Goal: Task Accomplishment & Management: Manage account settings

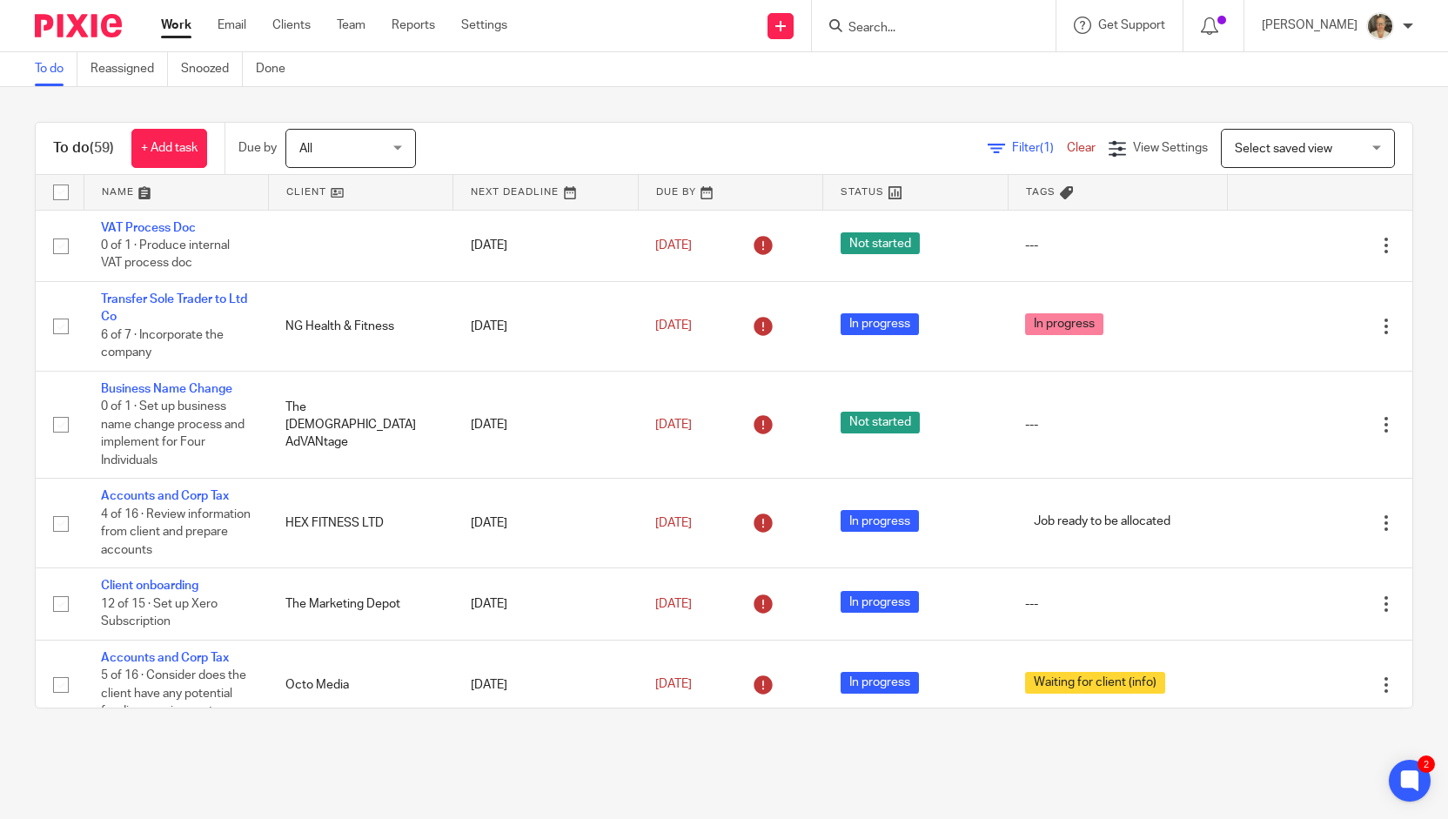
click at [938, 35] on input "Search" at bounding box center [925, 29] width 157 height 16
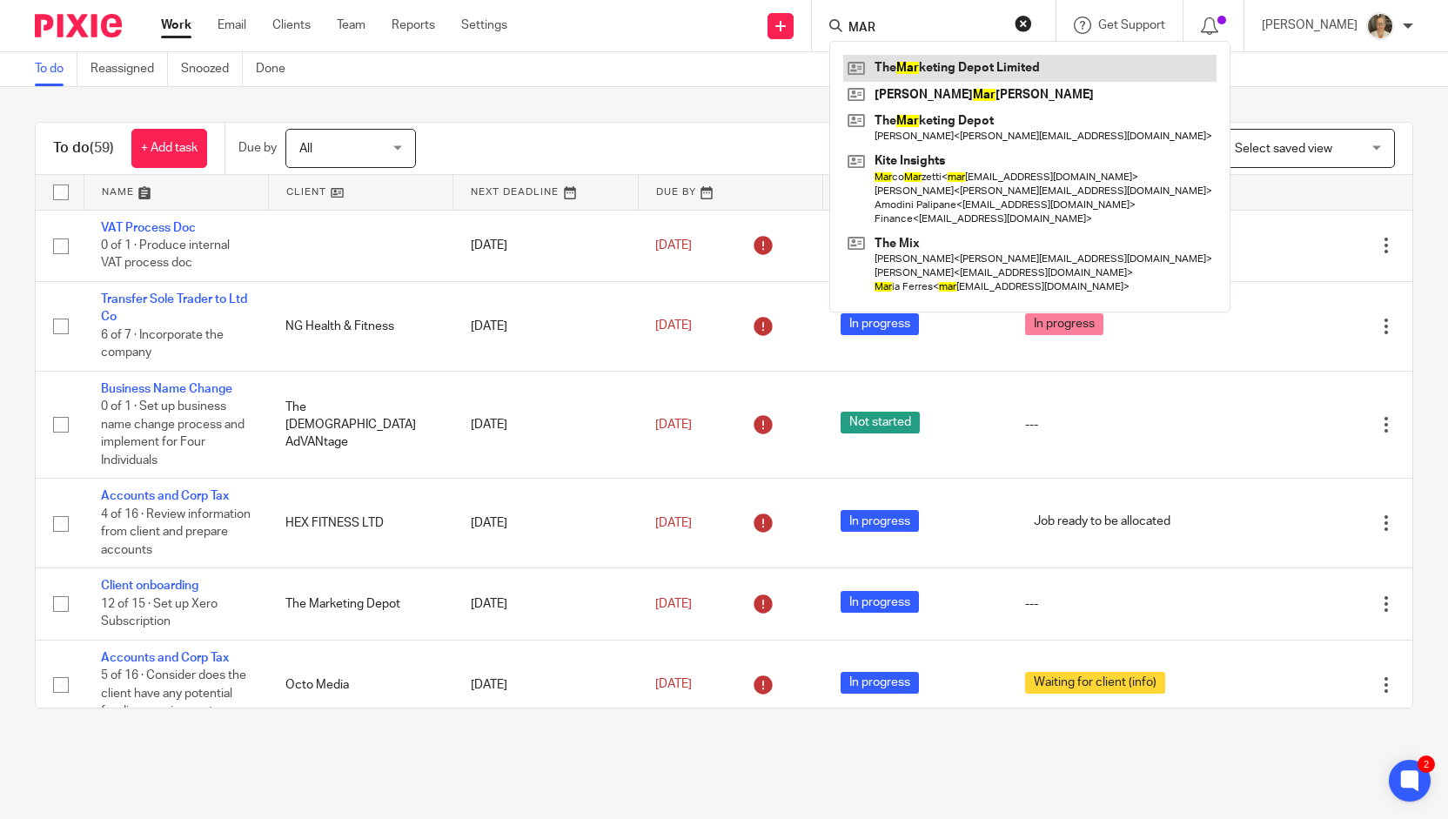
type input "MAR"
click at [944, 64] on link at bounding box center [1029, 68] width 373 height 26
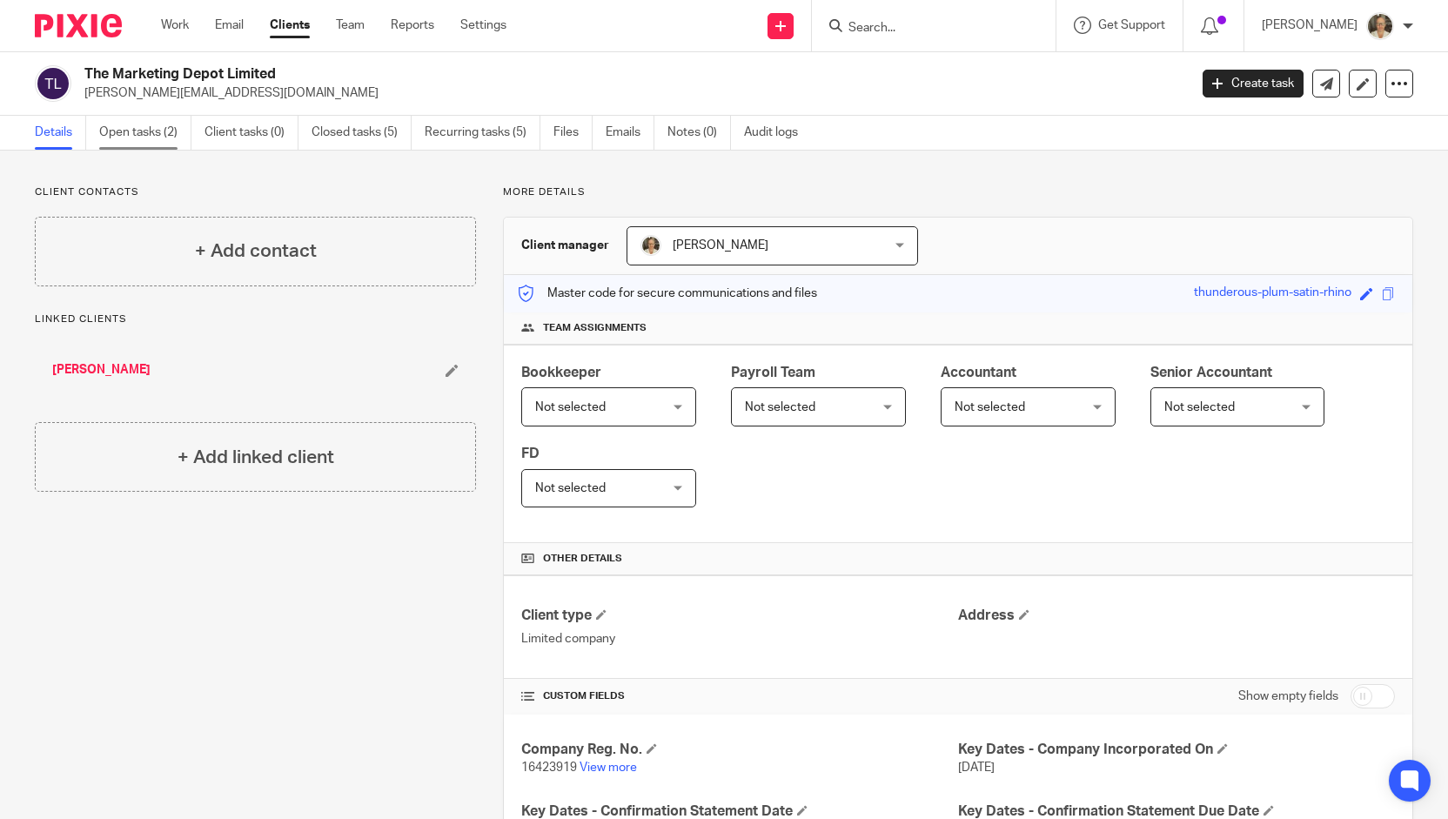
click at [148, 138] on link "Open tasks (2)" at bounding box center [145, 133] width 92 height 34
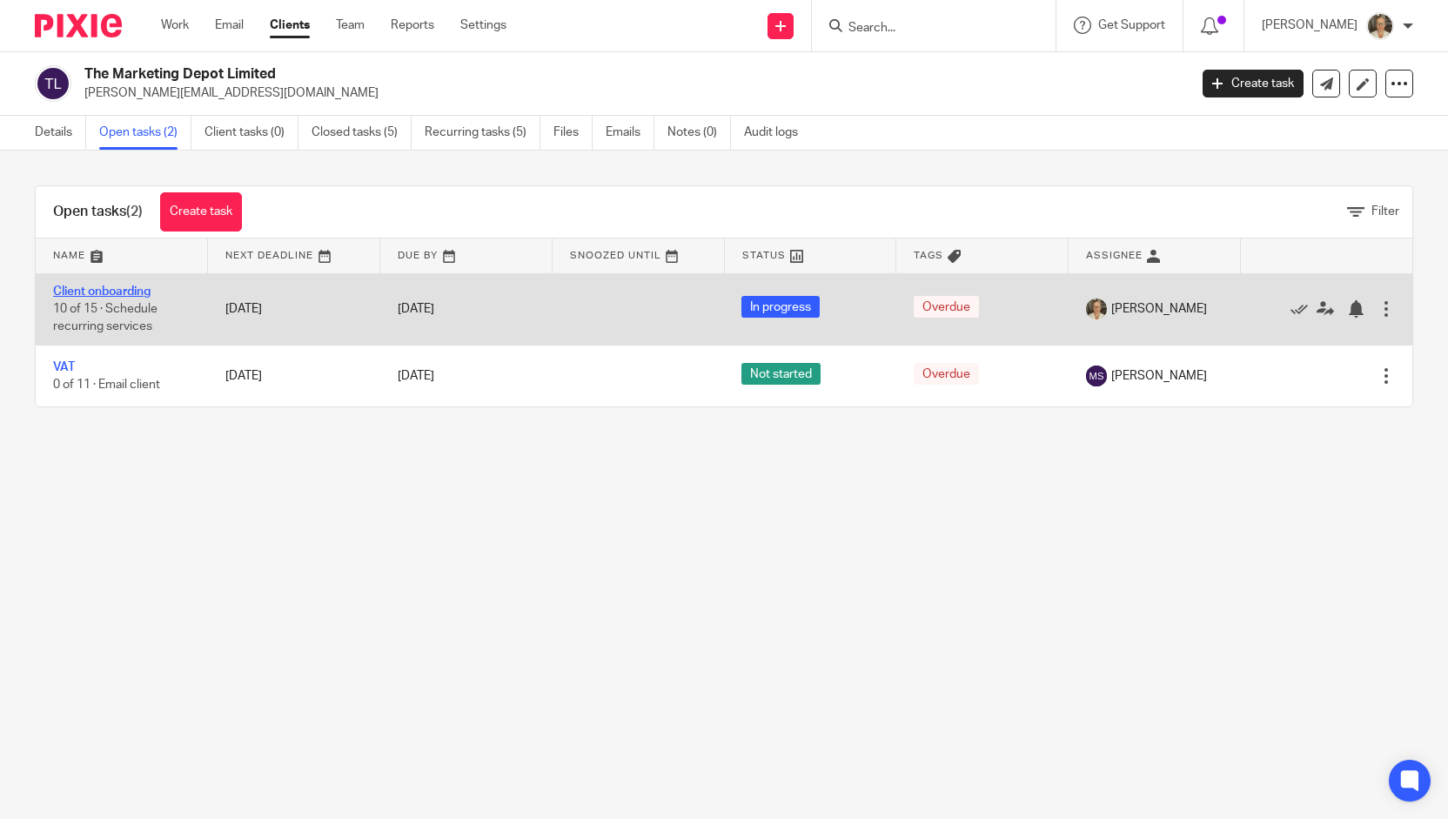
click at [125, 290] on link "Client onboarding" at bounding box center [101, 291] width 97 height 12
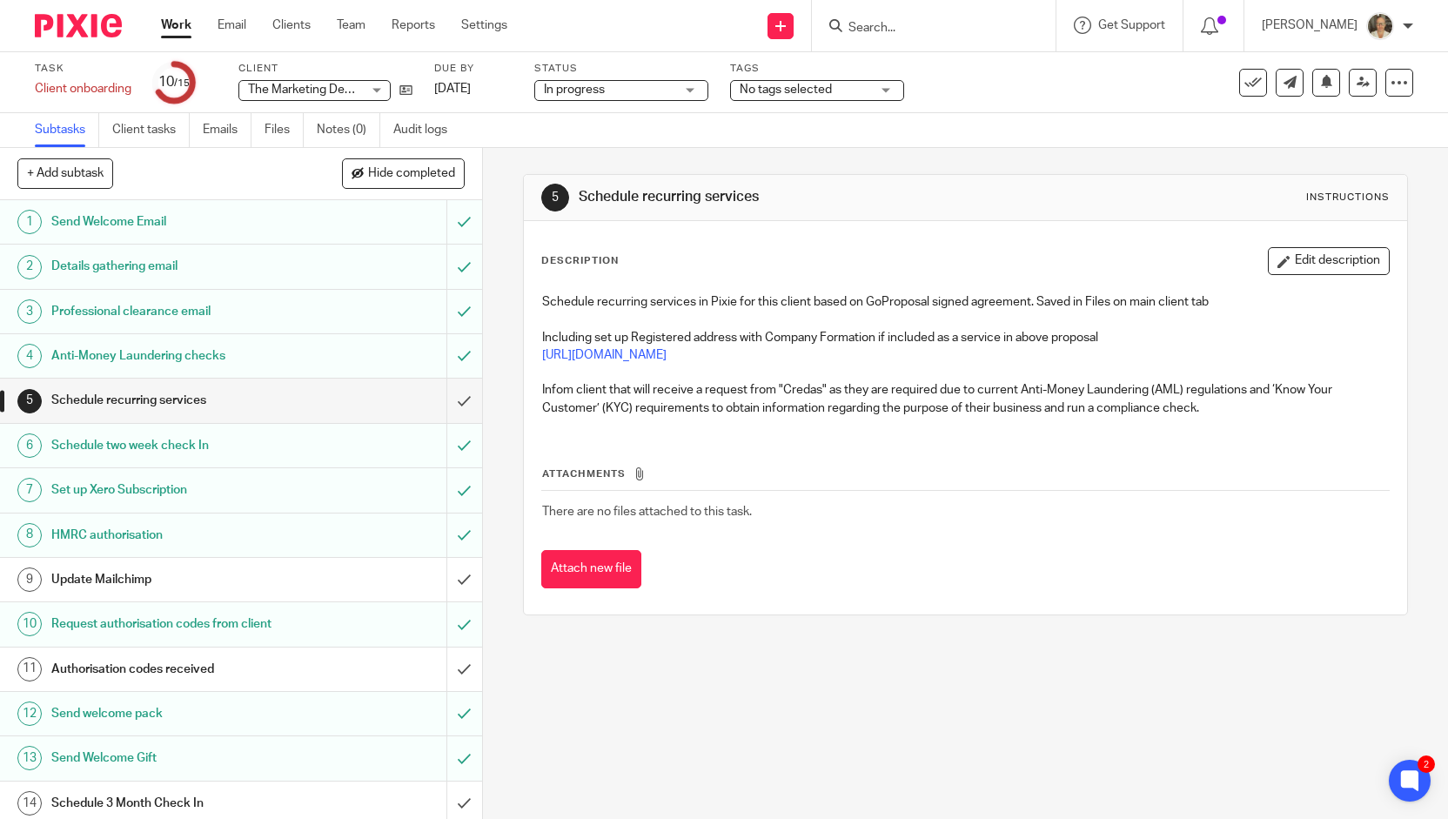
click at [223, 673] on h1 "Authorisation codes received" at bounding box center [177, 669] width 252 height 26
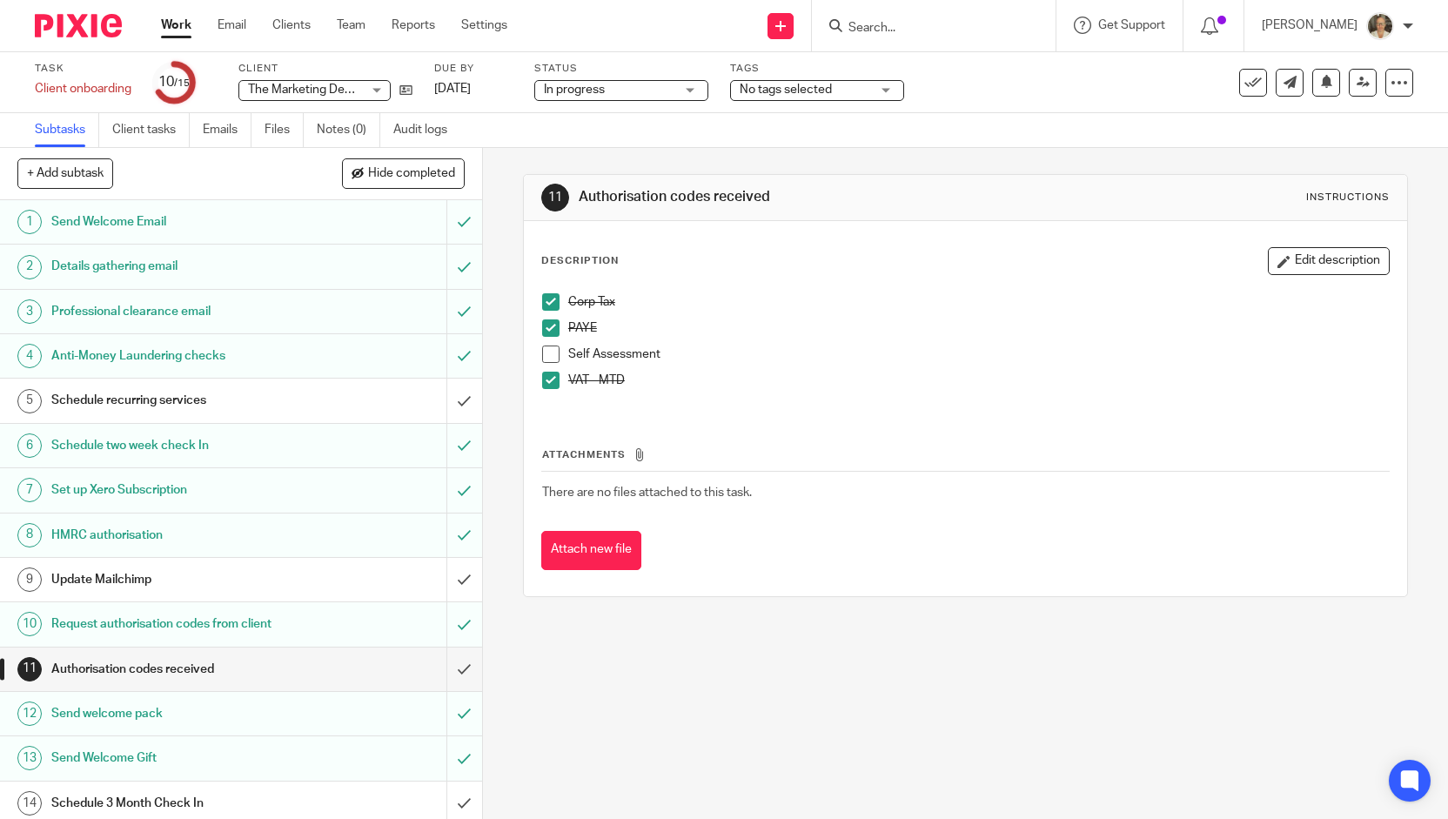
click at [555, 351] on li "Self Assessment" at bounding box center [965, 359] width 847 height 26
click at [549, 353] on span at bounding box center [550, 354] width 17 height 17
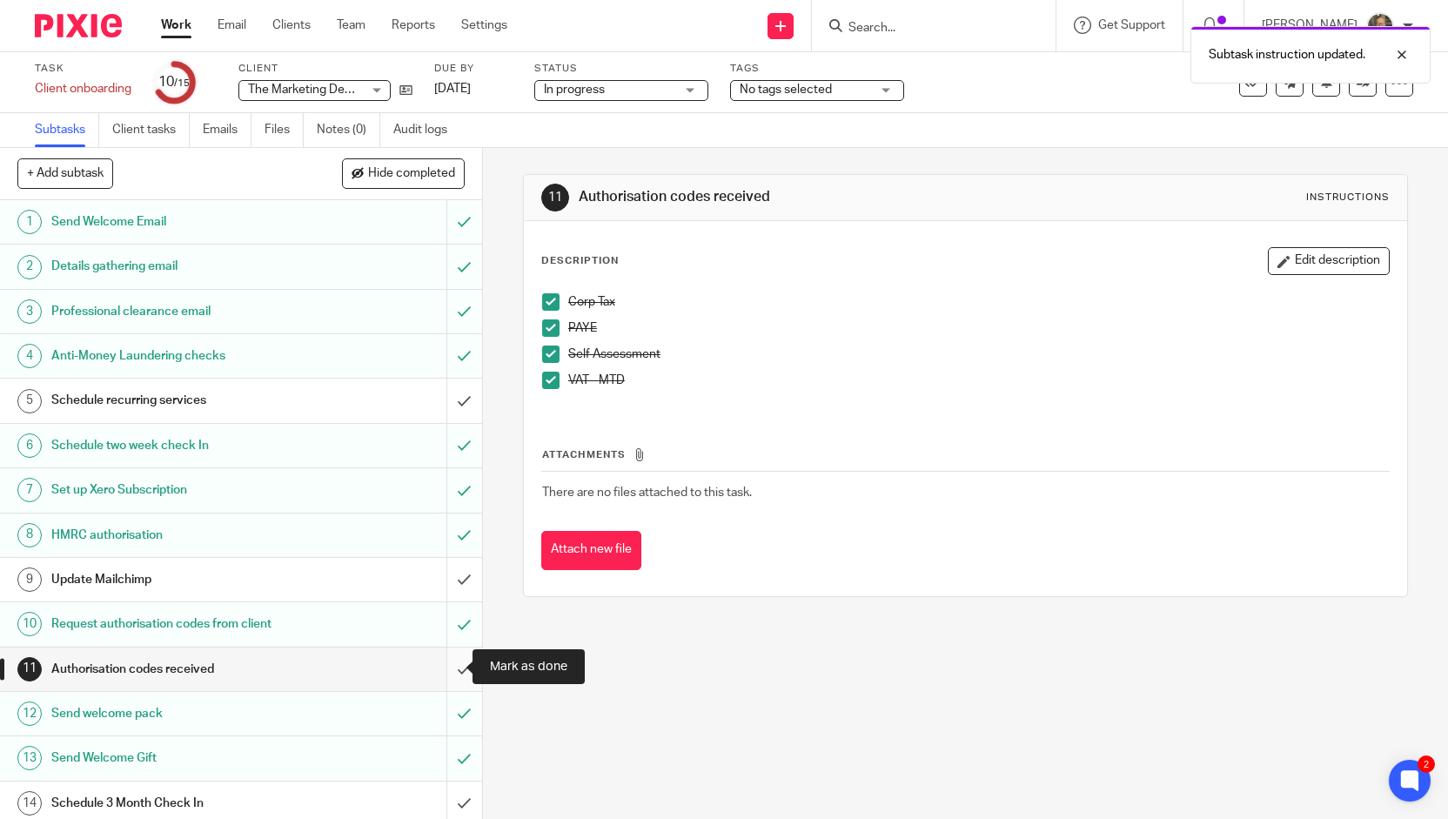
click at [447, 661] on input "submit" at bounding box center [241, 670] width 482 height 44
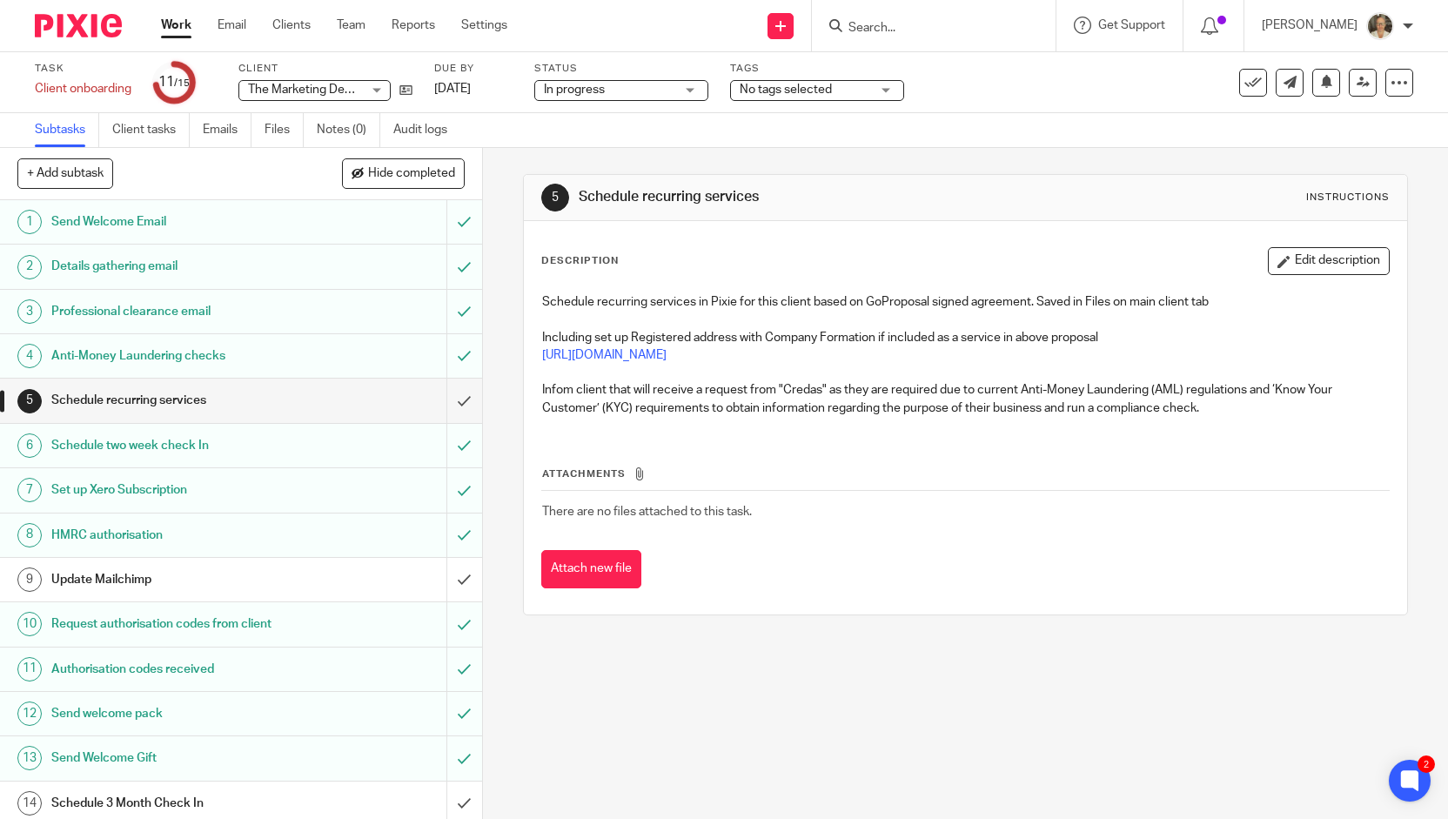
click at [954, 31] on input "Search" at bounding box center [925, 29] width 157 height 16
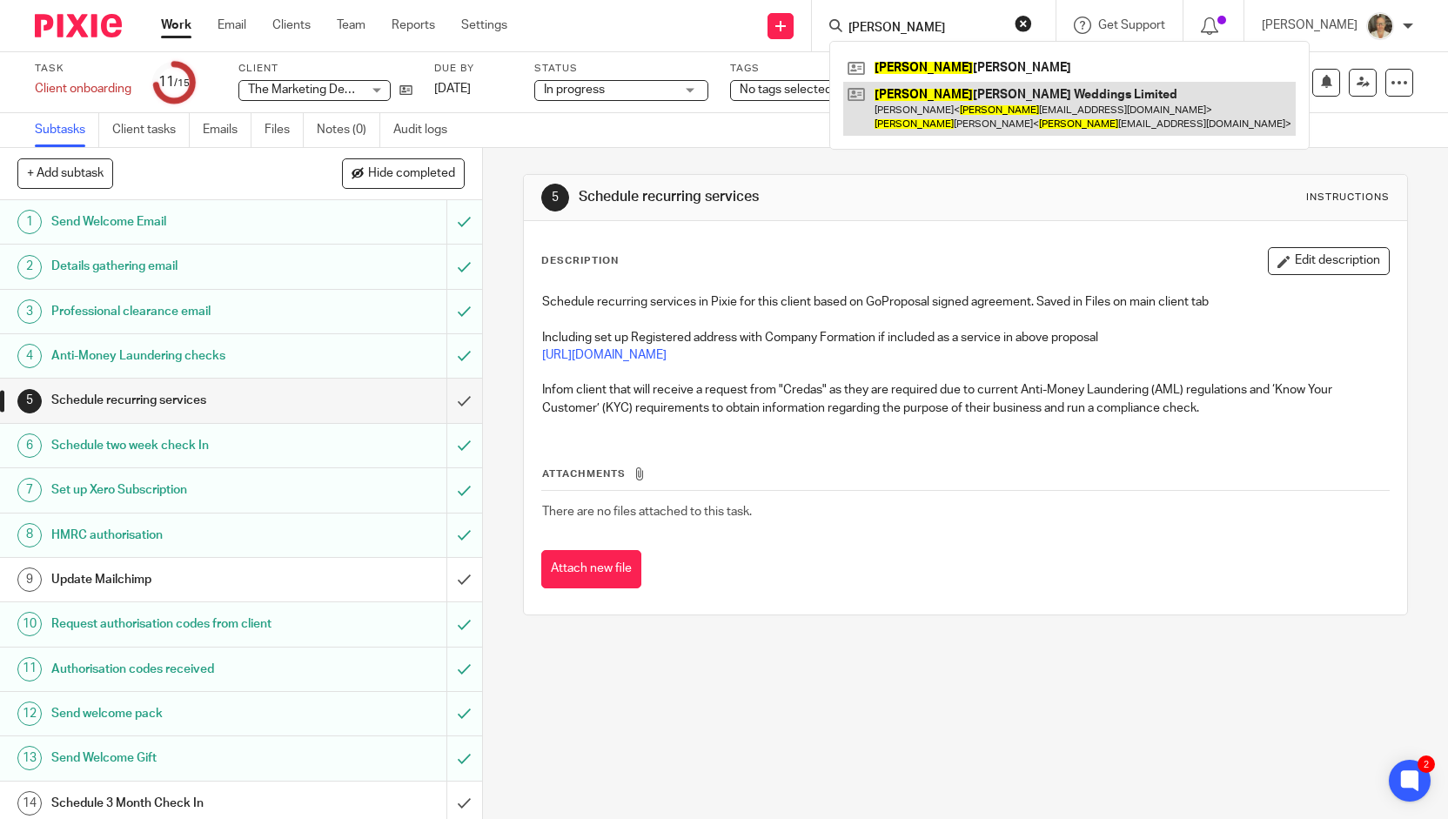
type input "[PERSON_NAME]"
click at [942, 100] on link at bounding box center [1069, 109] width 453 height 54
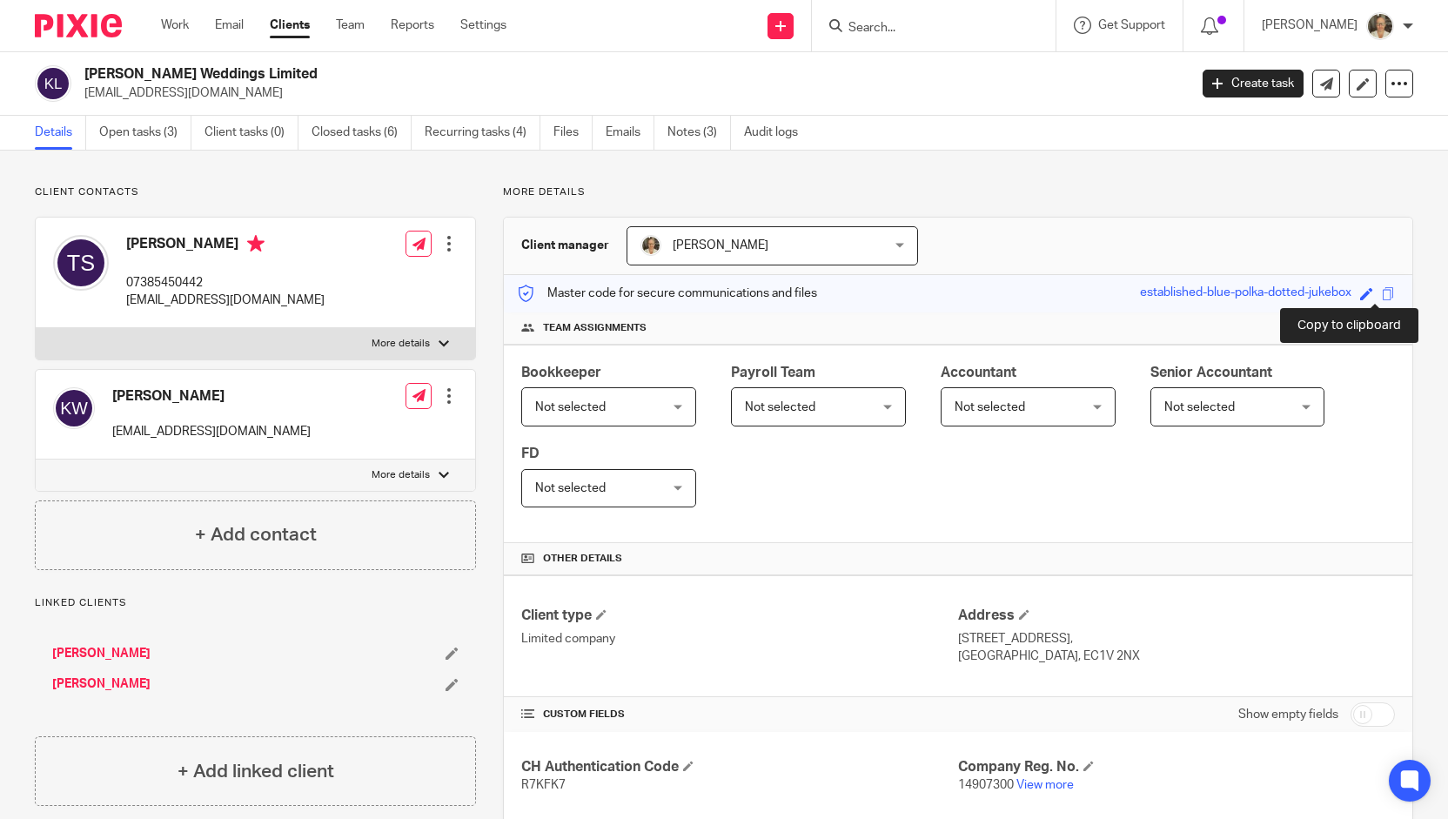
click at [1382, 288] on span at bounding box center [1388, 293] width 13 height 13
click at [691, 122] on link "Notes (3)" at bounding box center [700, 133] width 64 height 34
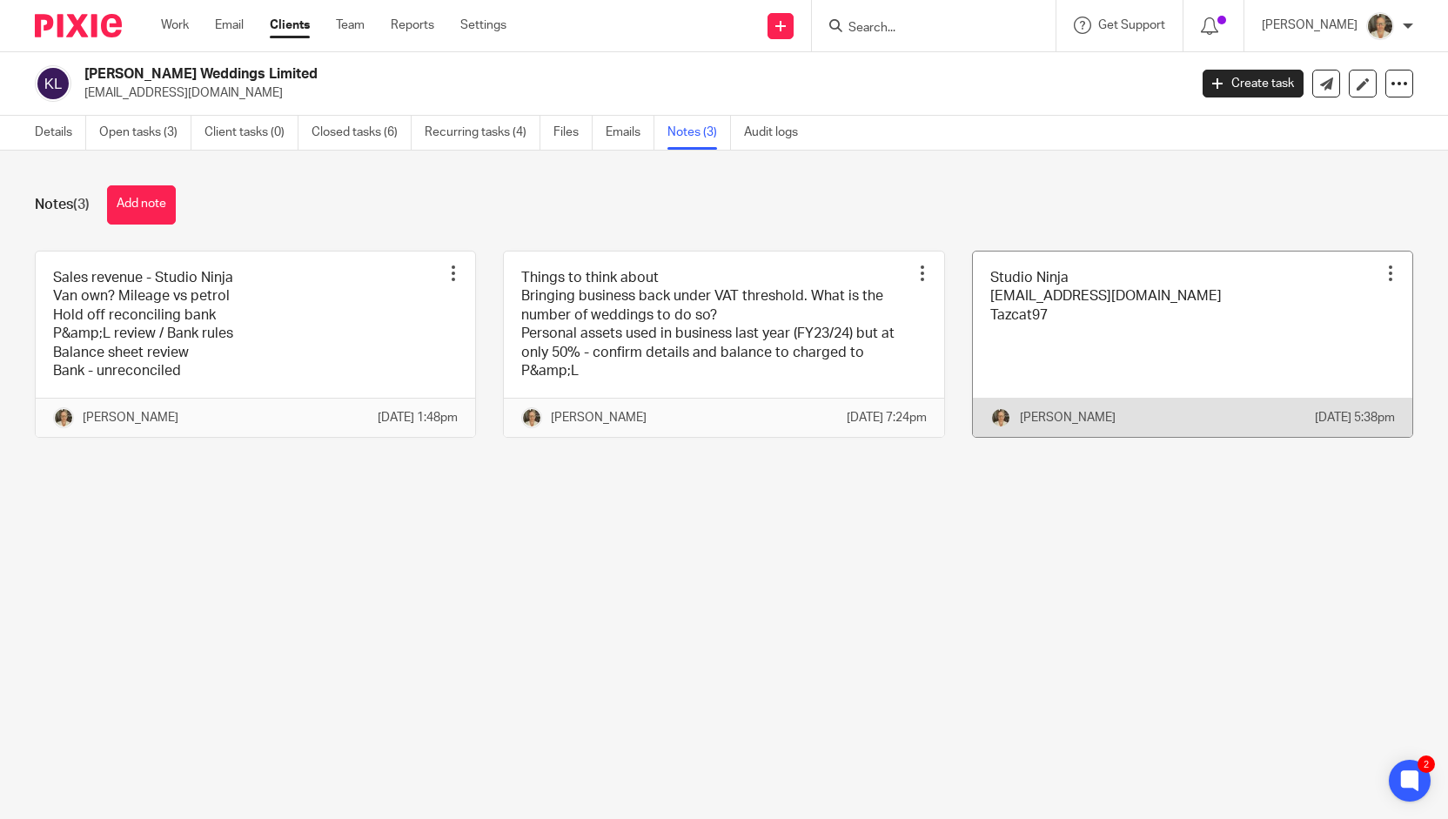
click at [1061, 362] on link at bounding box center [1193, 345] width 440 height 186
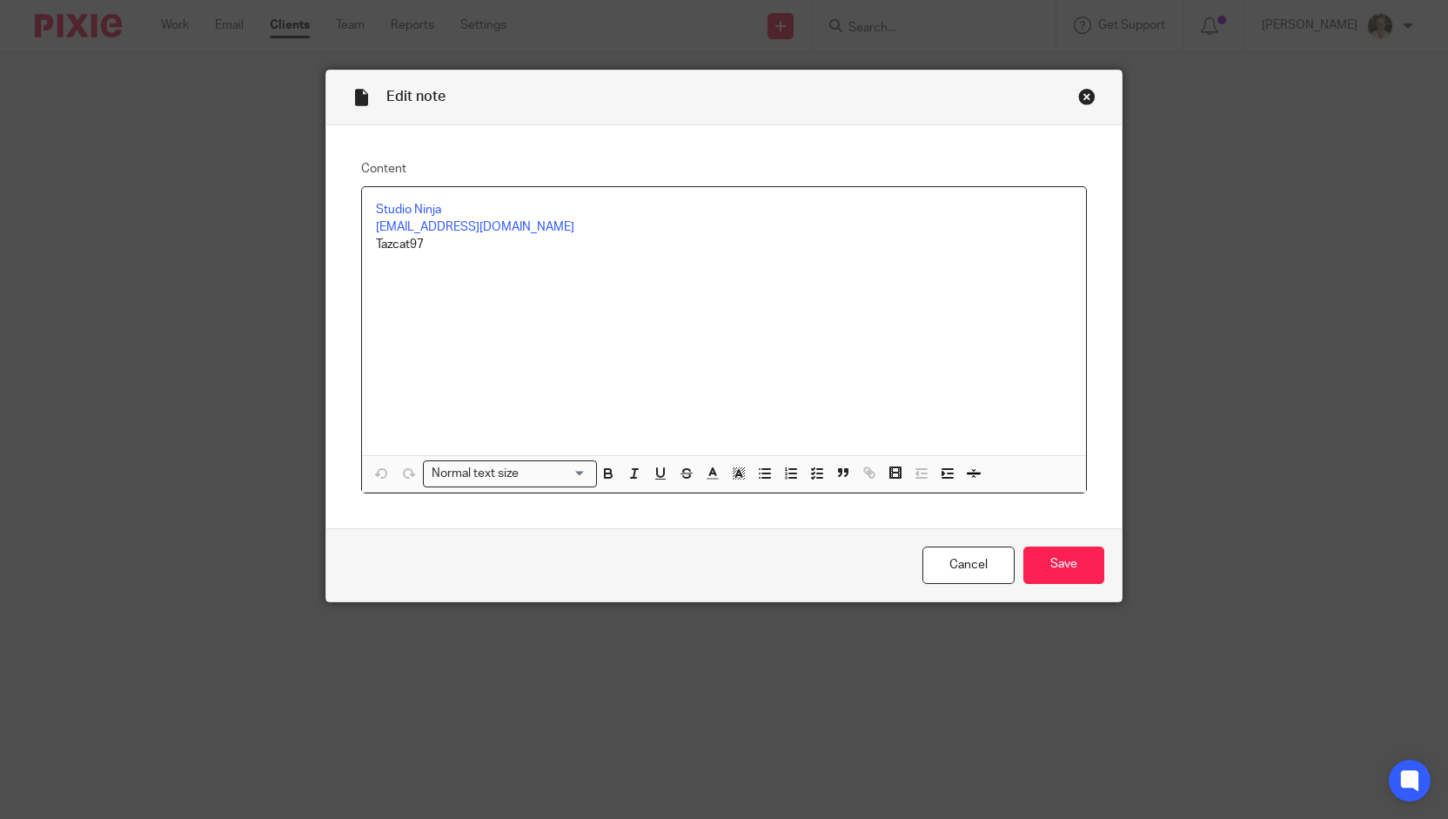
click at [496, 212] on p "Studio Ninja" at bounding box center [723, 209] width 695 height 17
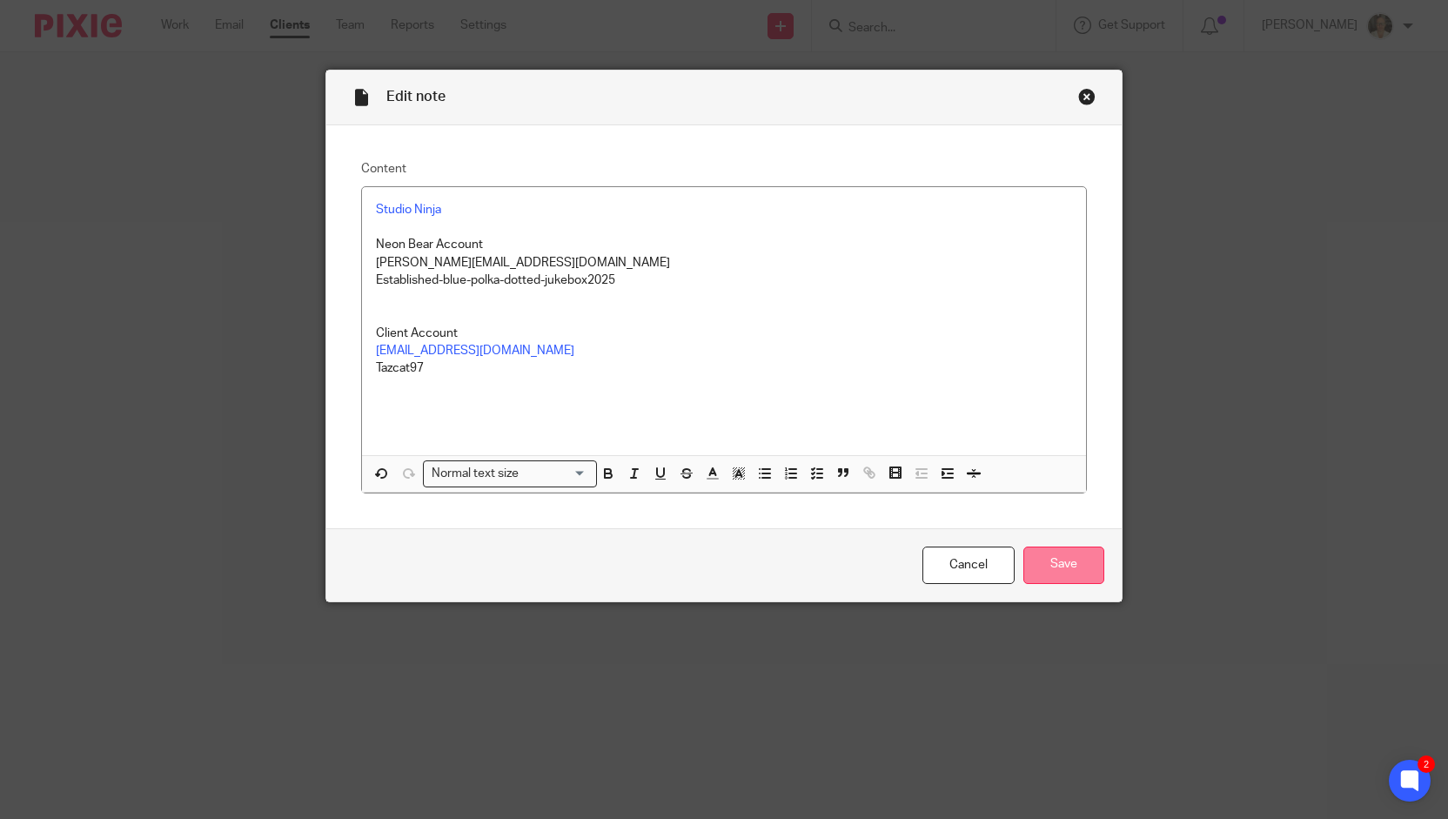
click at [1068, 555] on input "Save" at bounding box center [1064, 565] width 81 height 37
